Goal: Entertainment & Leisure: Browse casually

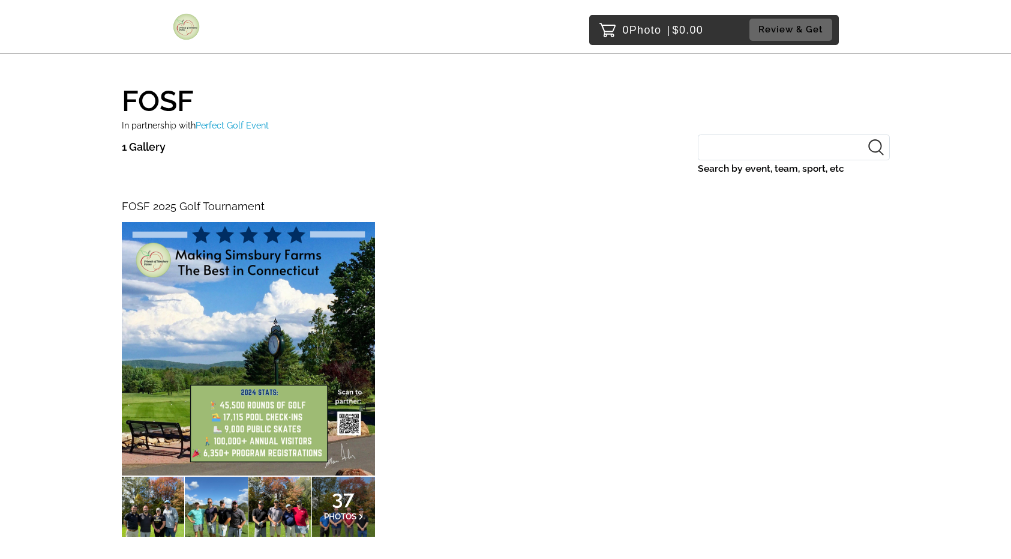
click at [479, 239] on div "FOSF 2025 Golf Tournament 37 PHOTOS" at bounding box center [506, 387] width 768 height 393
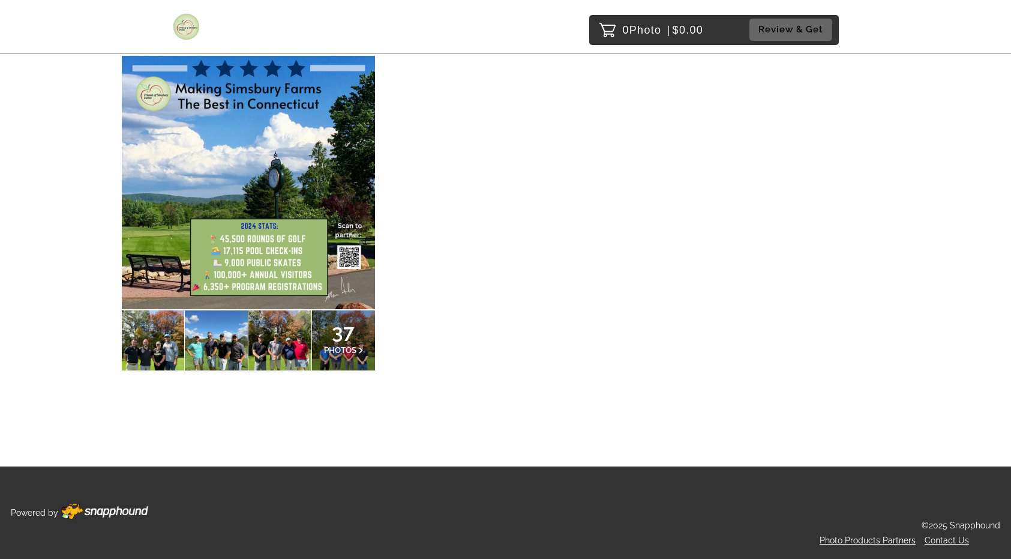
scroll to position [166, 0]
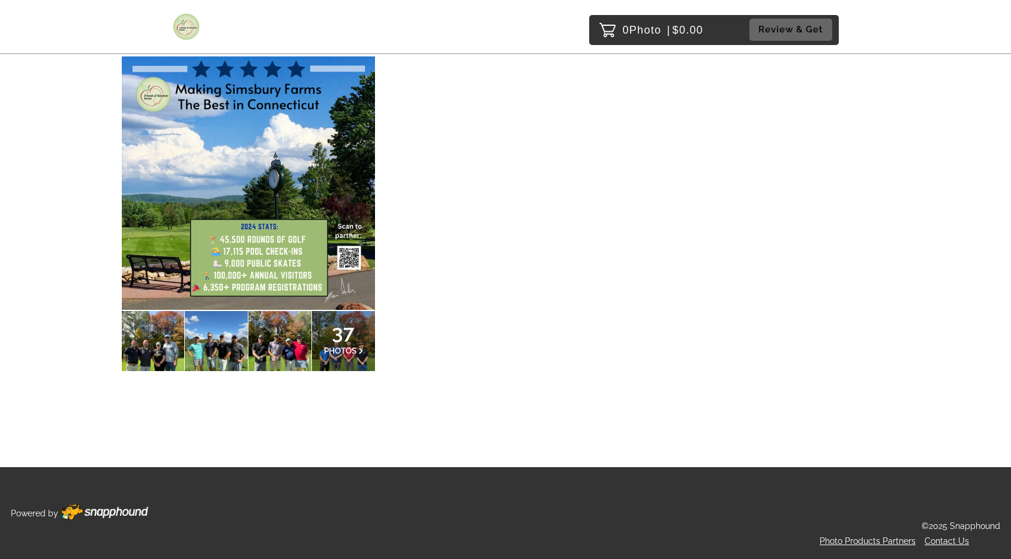
click at [331, 342] on p "37 PHOTOS" at bounding box center [344, 341] width 40 height 26
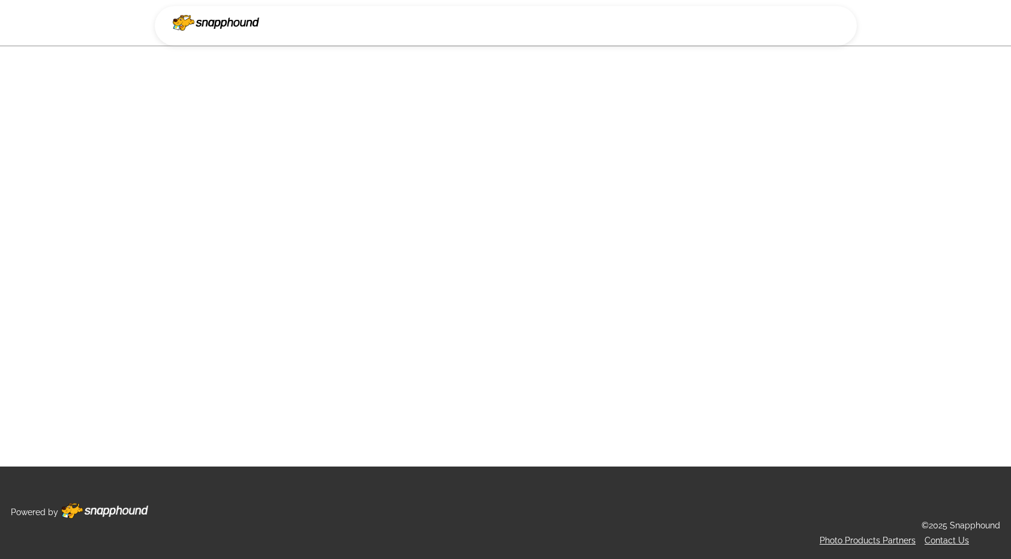
click at [803, 32] on nav at bounding box center [506, 26] width 702 height 40
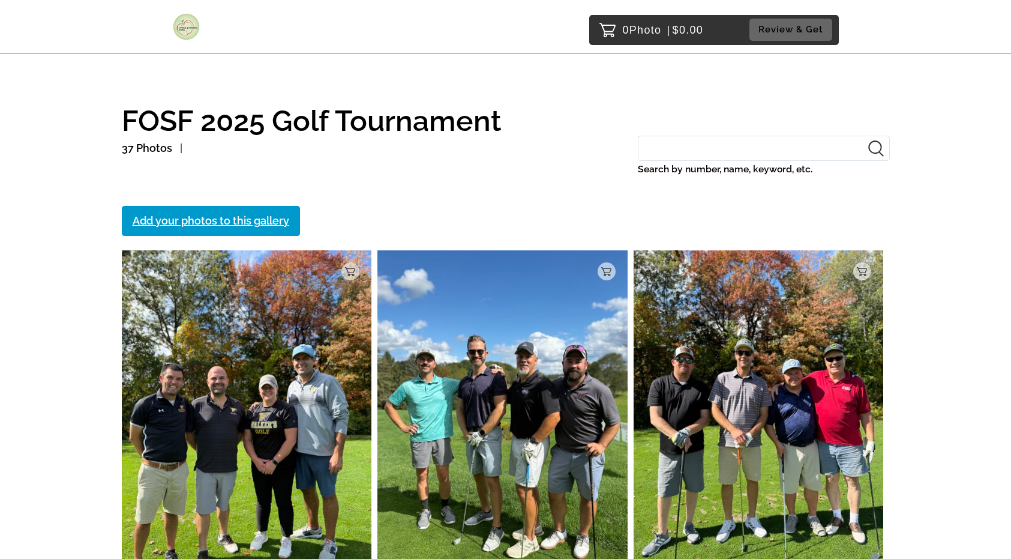
click at [298, 370] on img at bounding box center [247, 417] width 250 height 334
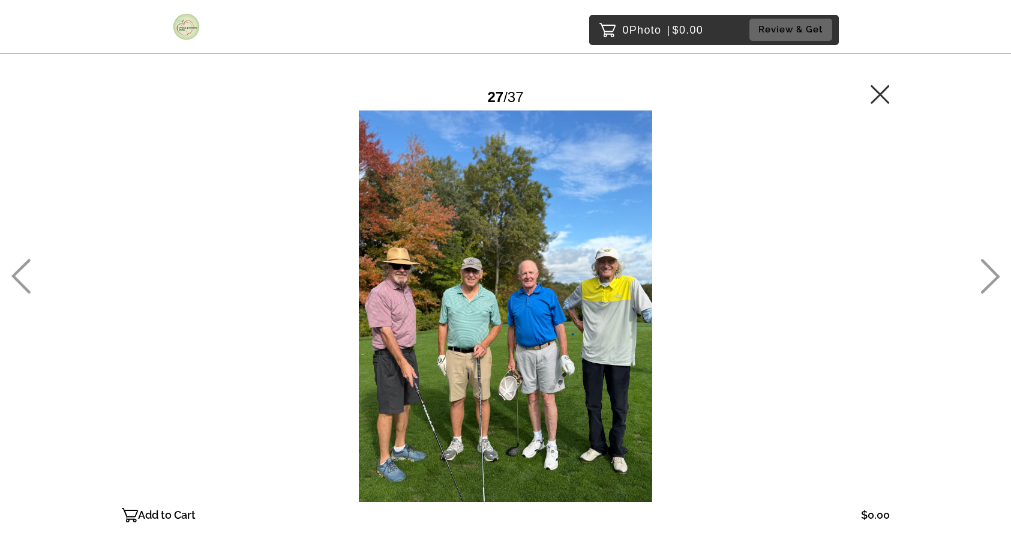
click at [298, 370] on div at bounding box center [506, 305] width 768 height 391
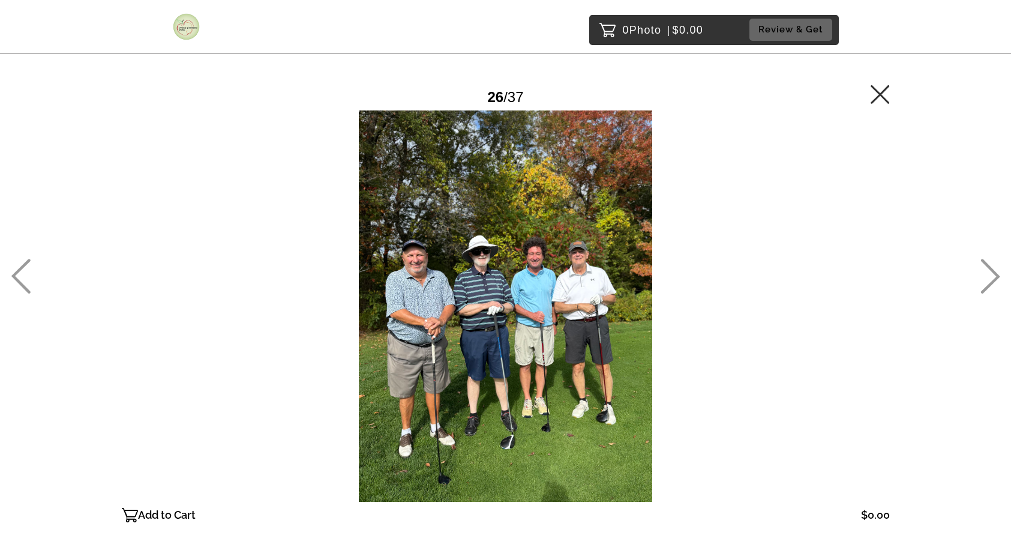
drag, startPoint x: 298, startPoint y: 370, endPoint x: 275, endPoint y: 371, distance: 22.2
click at [277, 370] on div at bounding box center [506, 305] width 768 height 391
